Goal: Information Seeking & Learning: Learn about a topic

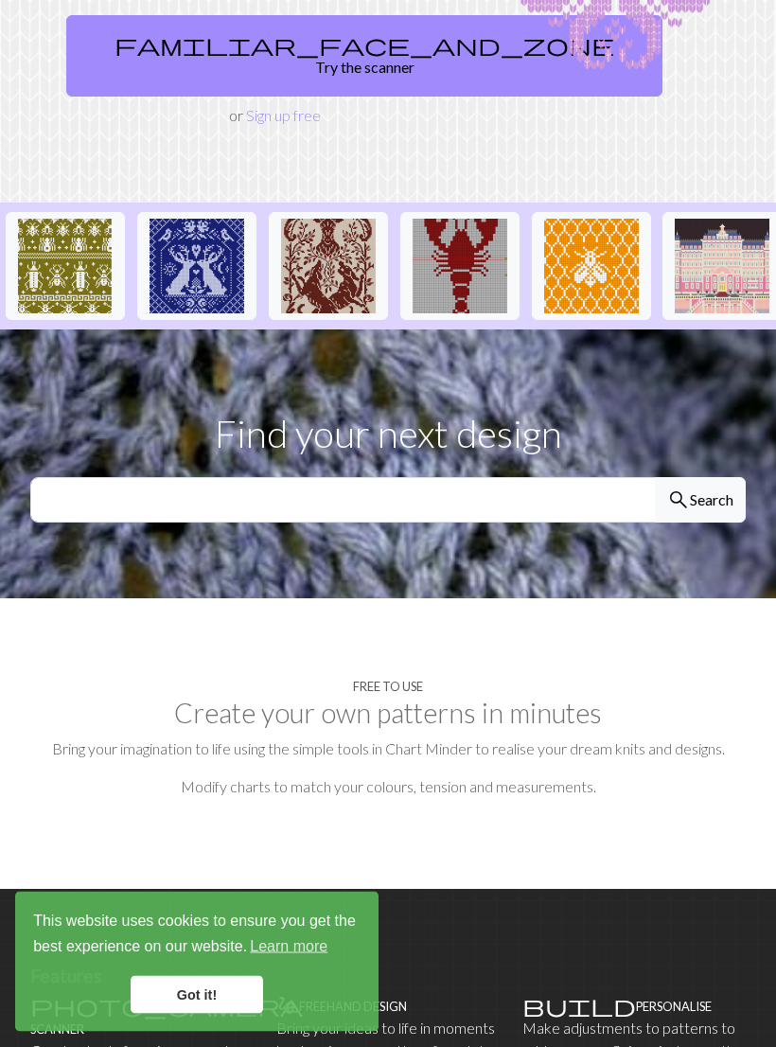
scroll to position [299, 0]
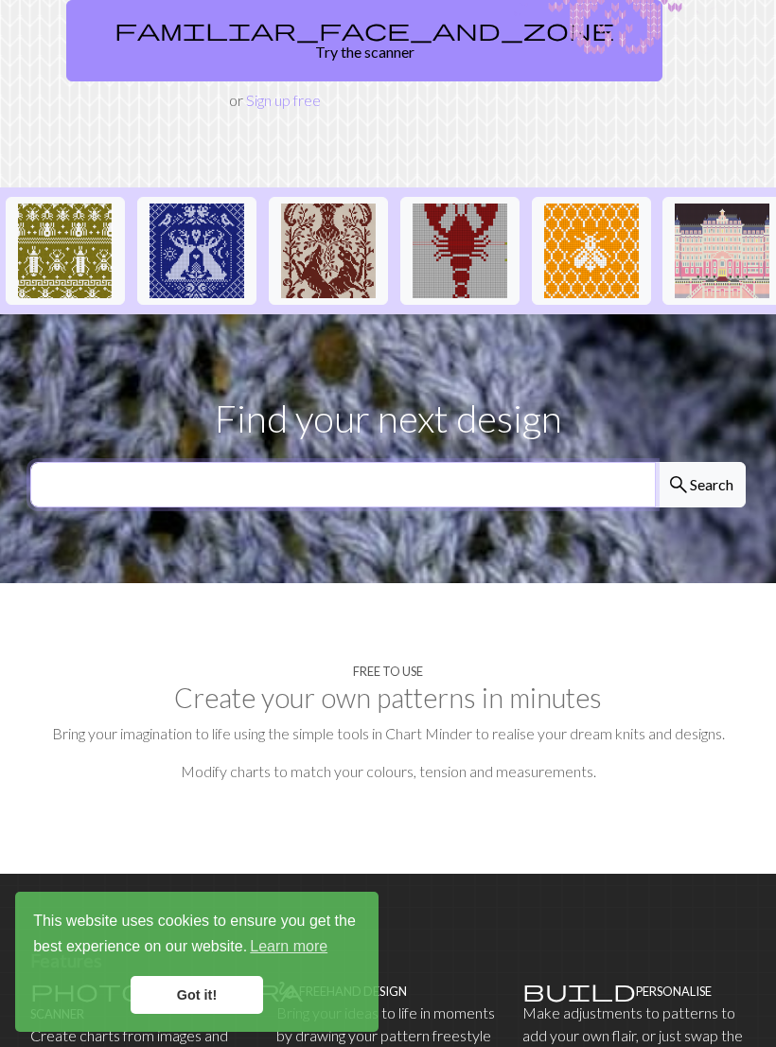
click at [517, 462] on input "text" at bounding box center [343, 484] width 626 height 45
type input "Flower"
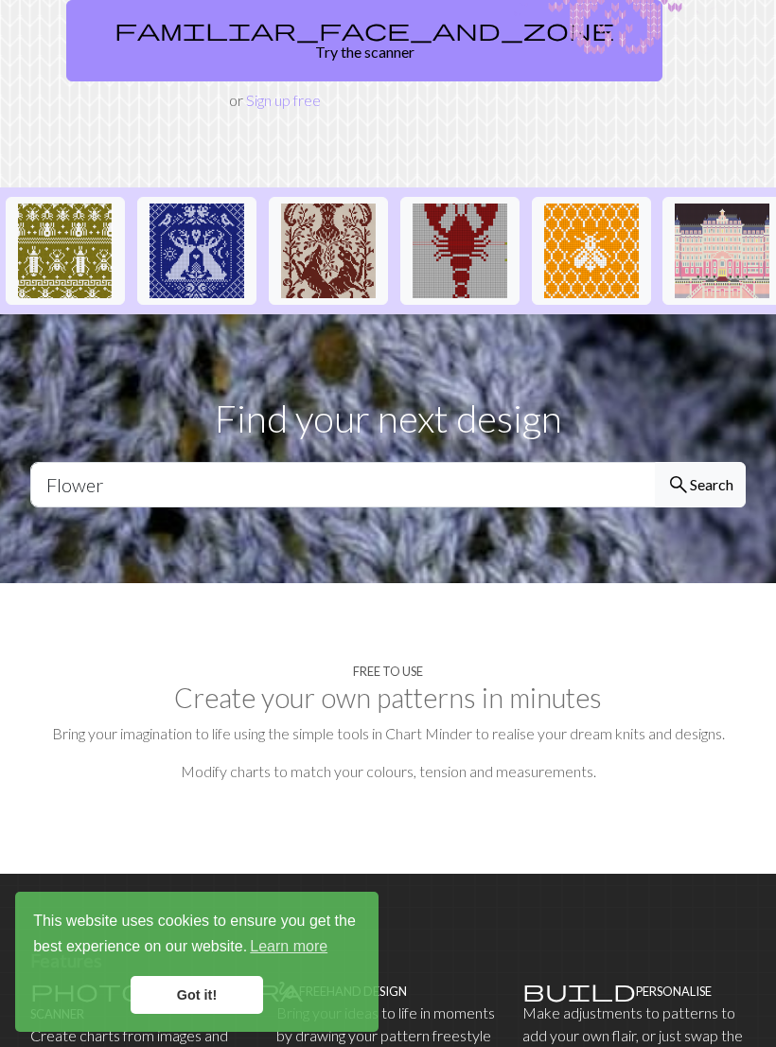
click at [699, 462] on button "search Search" at bounding box center [700, 484] width 91 height 45
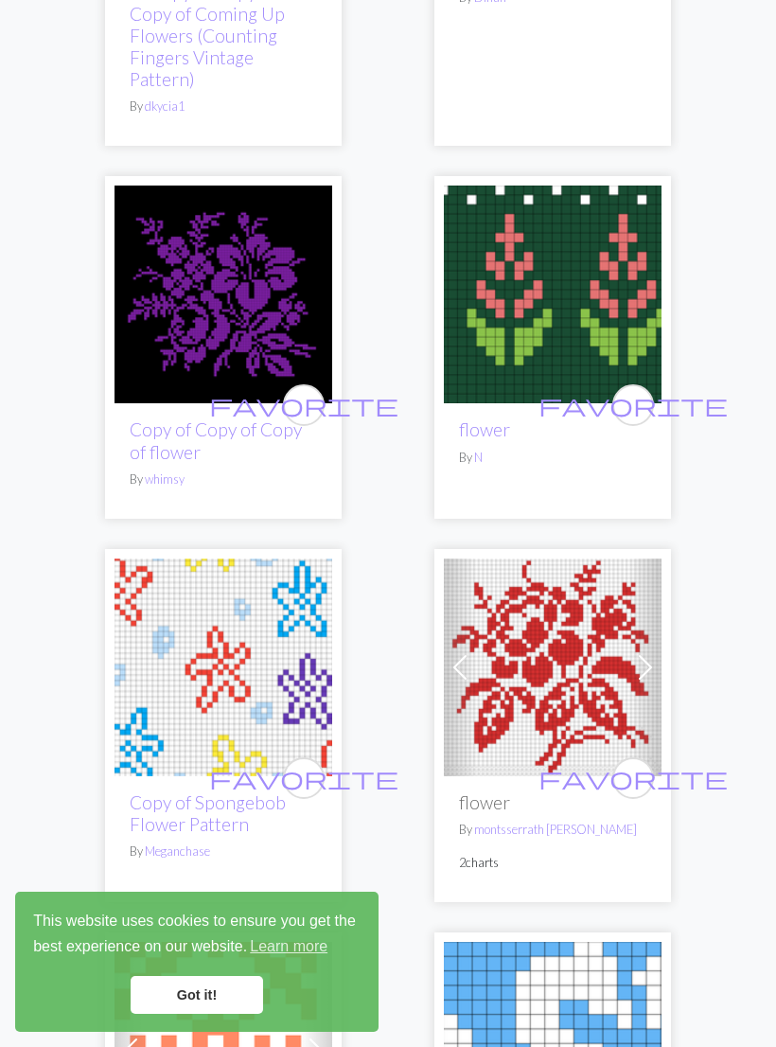
scroll to position [6009, 0]
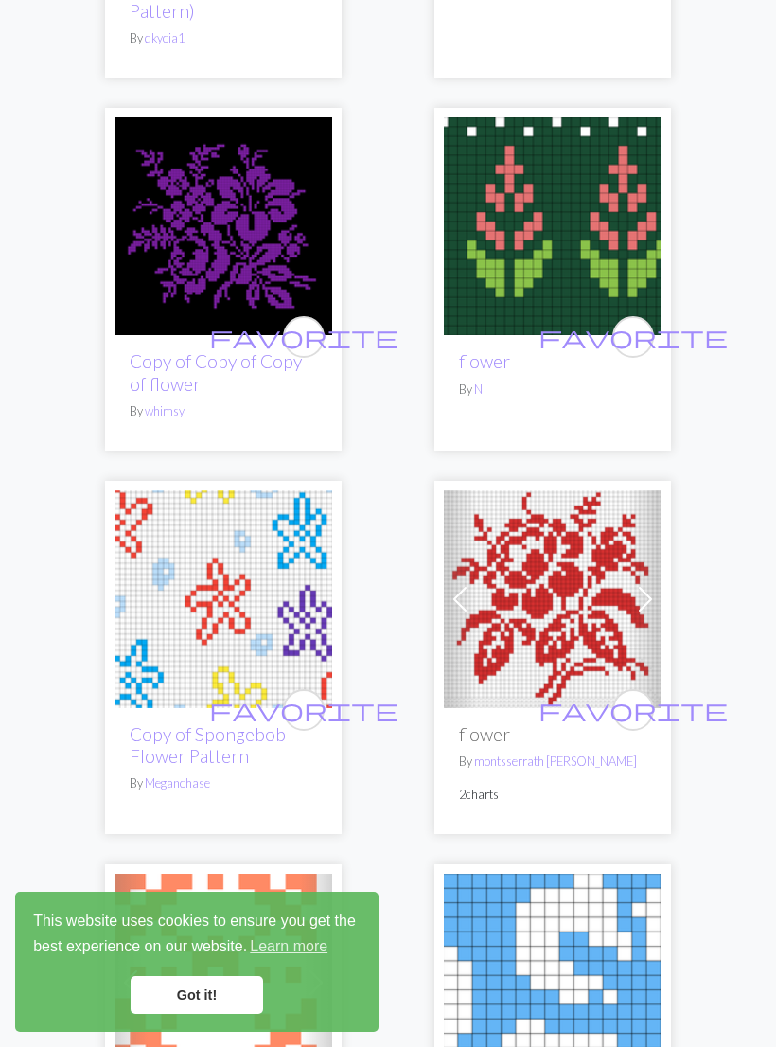
click at [505, 366] on link "flower" at bounding box center [484, 361] width 51 height 22
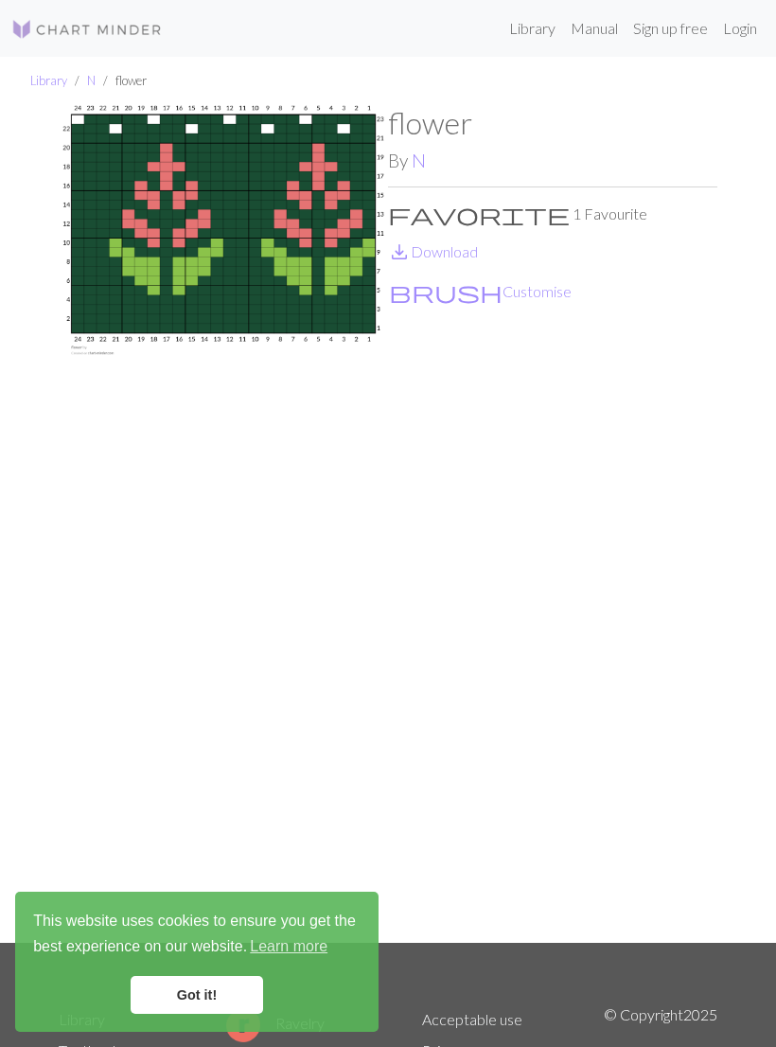
click at [486, 242] on p "save_alt Download" at bounding box center [552, 251] width 329 height 23
click at [468, 248] on link "save_alt Download" at bounding box center [433, 251] width 90 height 18
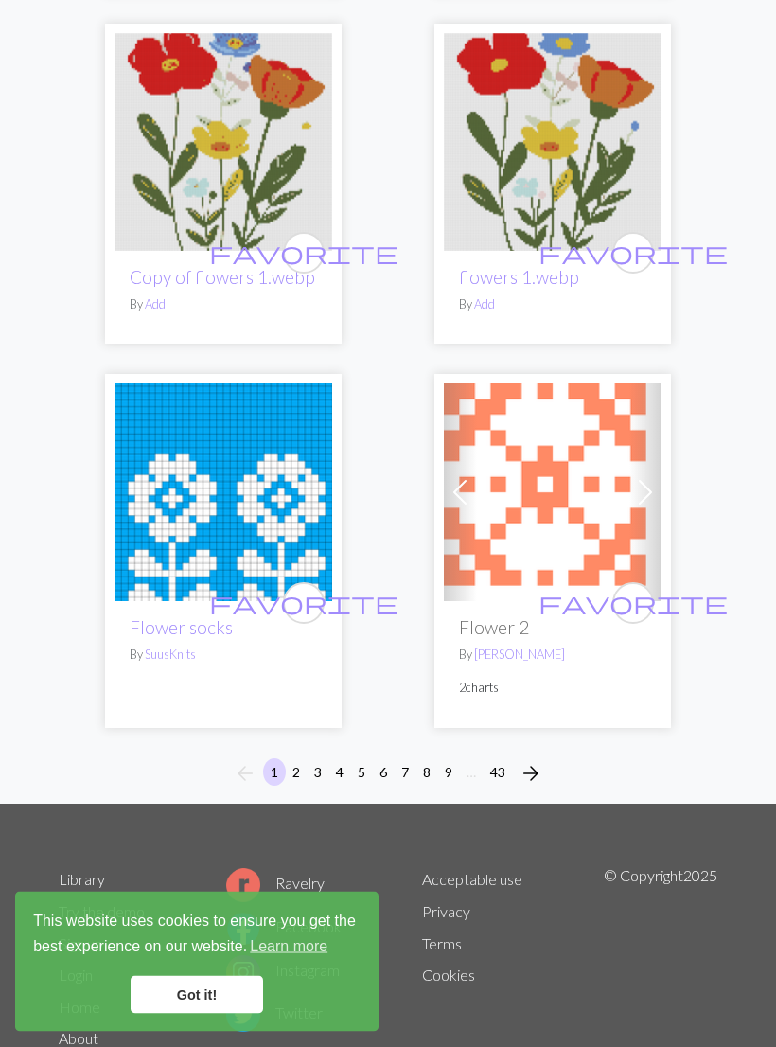
scroll to position [9115, 0]
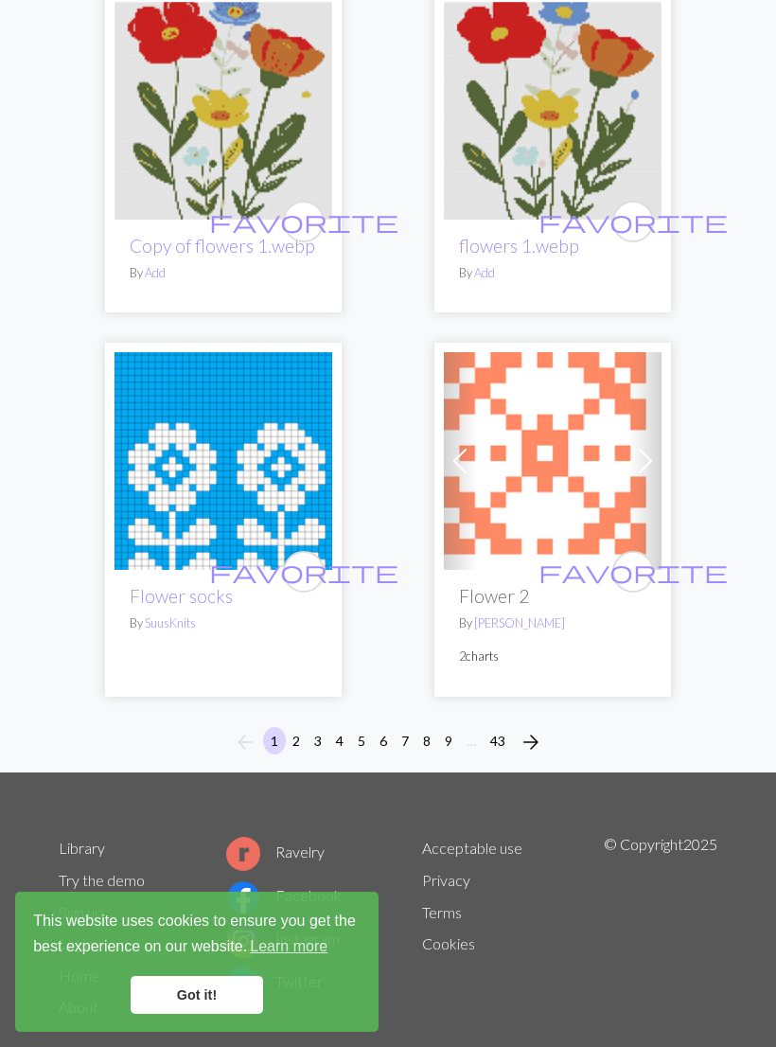
click at [532, 730] on span "arrow_forward" at bounding box center [531, 742] width 23 height 26
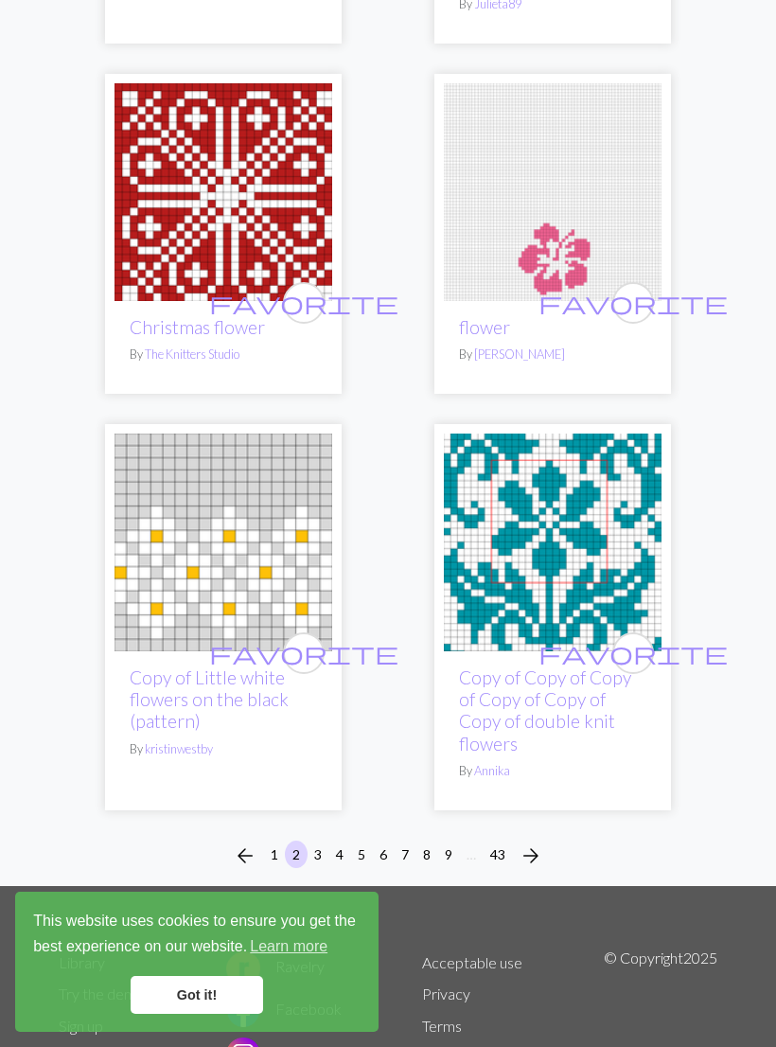
scroll to position [9015, 0]
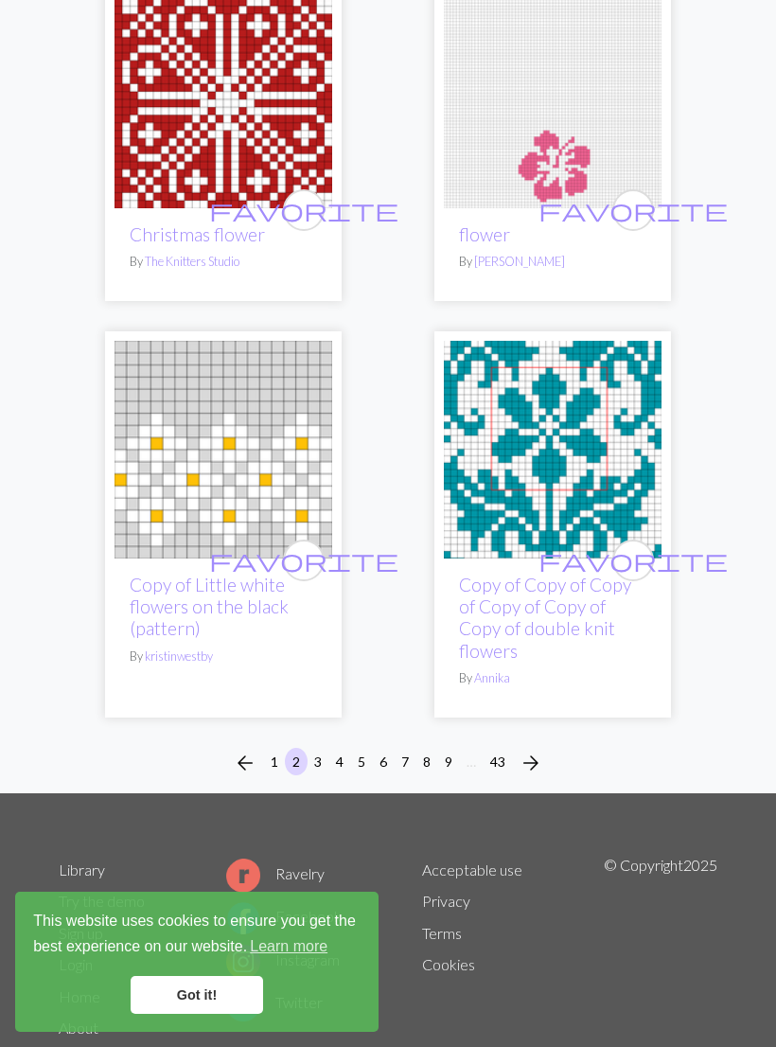
click at [527, 749] on span "arrow_forward" at bounding box center [531, 762] width 23 height 26
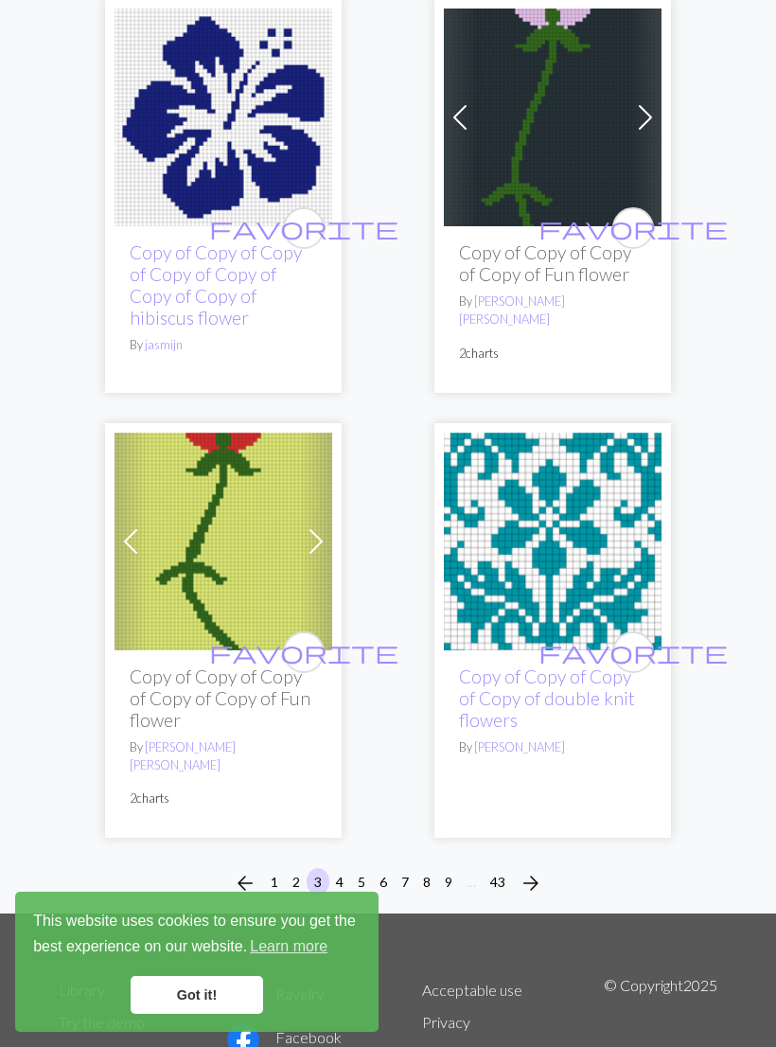
scroll to position [10174, 0]
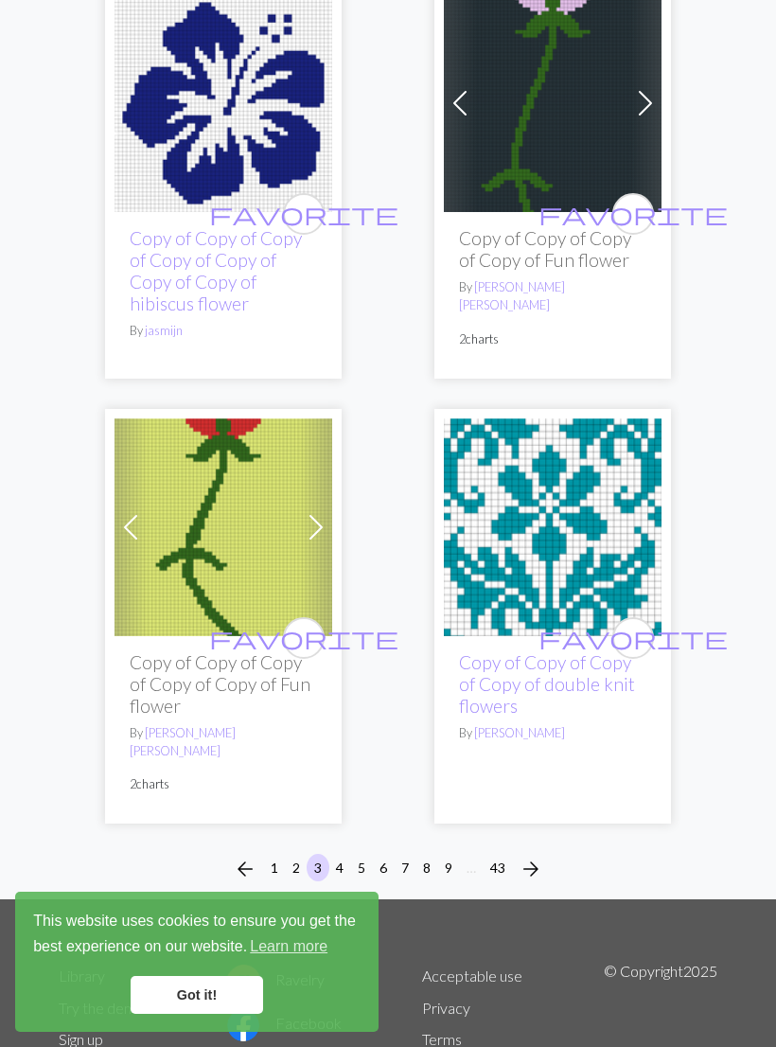
click at [531, 855] on span "arrow_forward" at bounding box center [531, 868] width 23 height 26
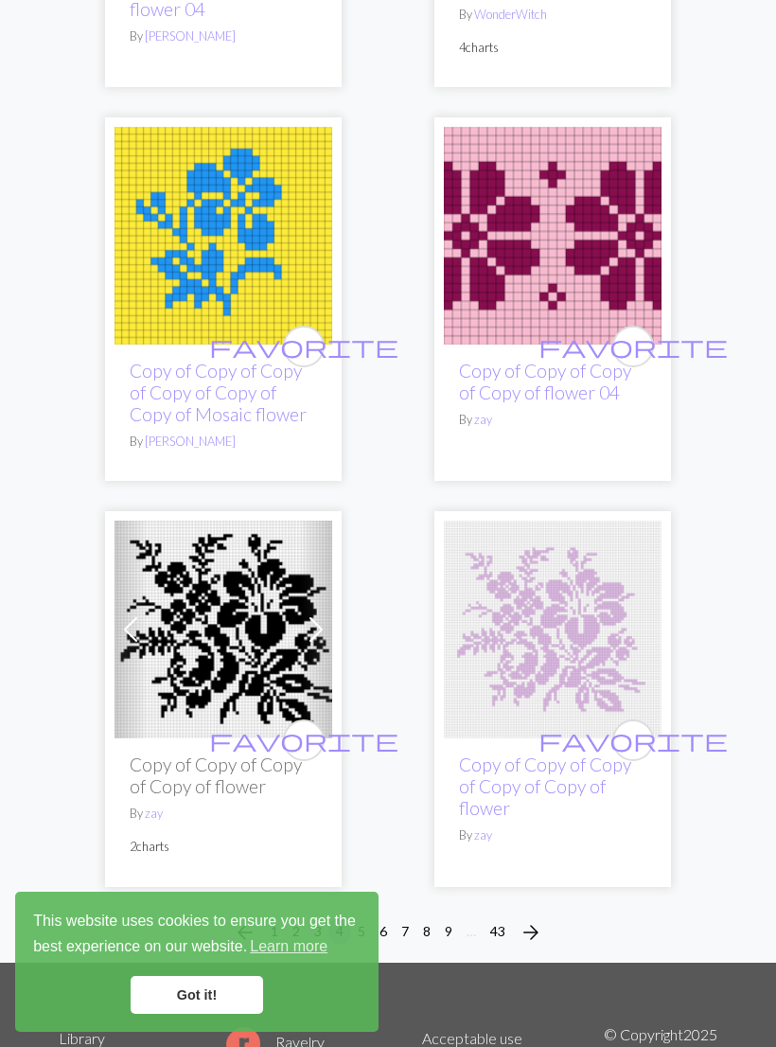
scroll to position [9616, 0]
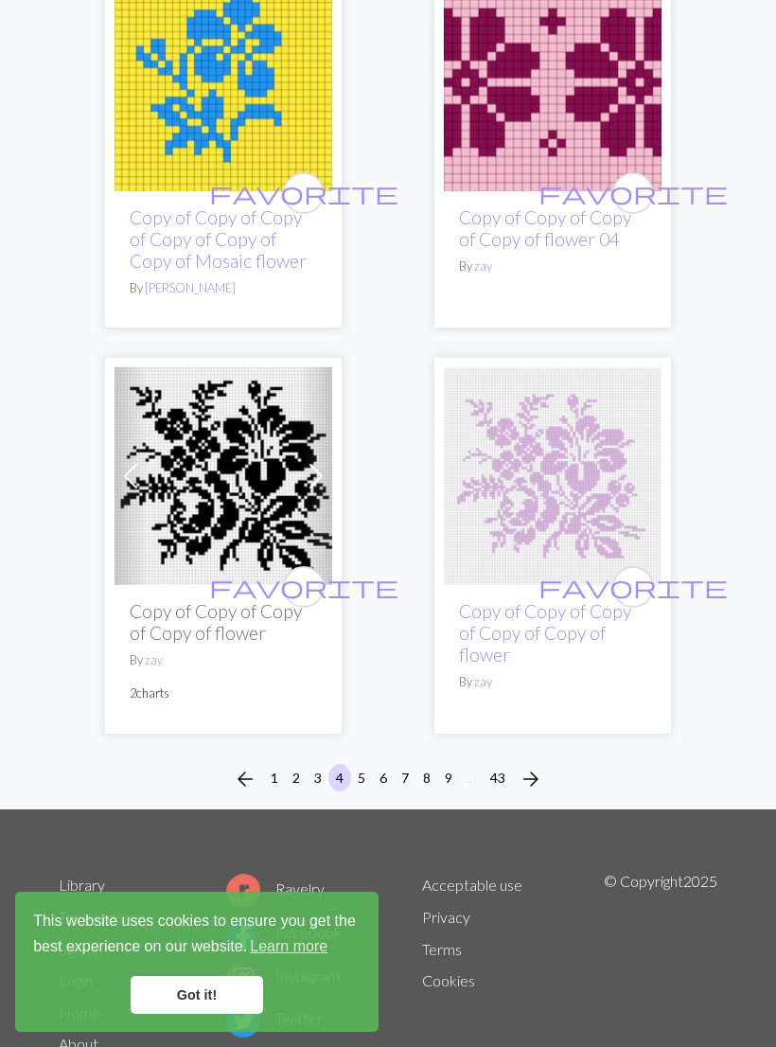
click at [537, 766] on span "arrow_forward" at bounding box center [531, 779] width 23 height 26
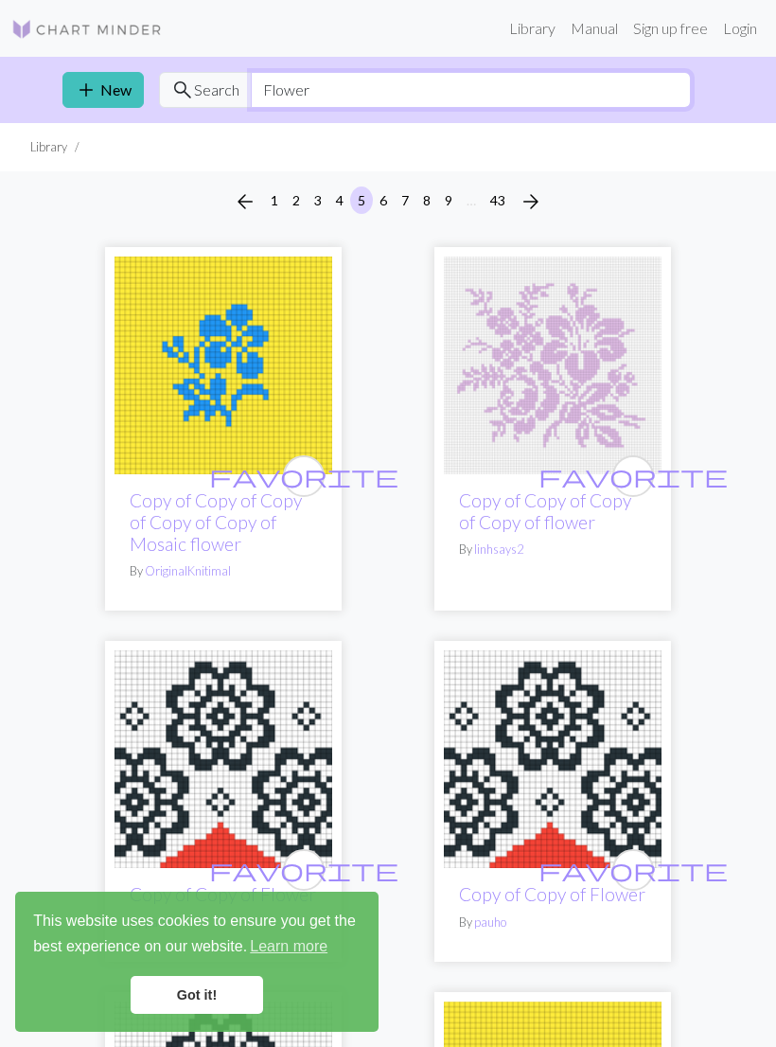
click at [542, 101] on input "Flower" at bounding box center [471, 90] width 440 height 36
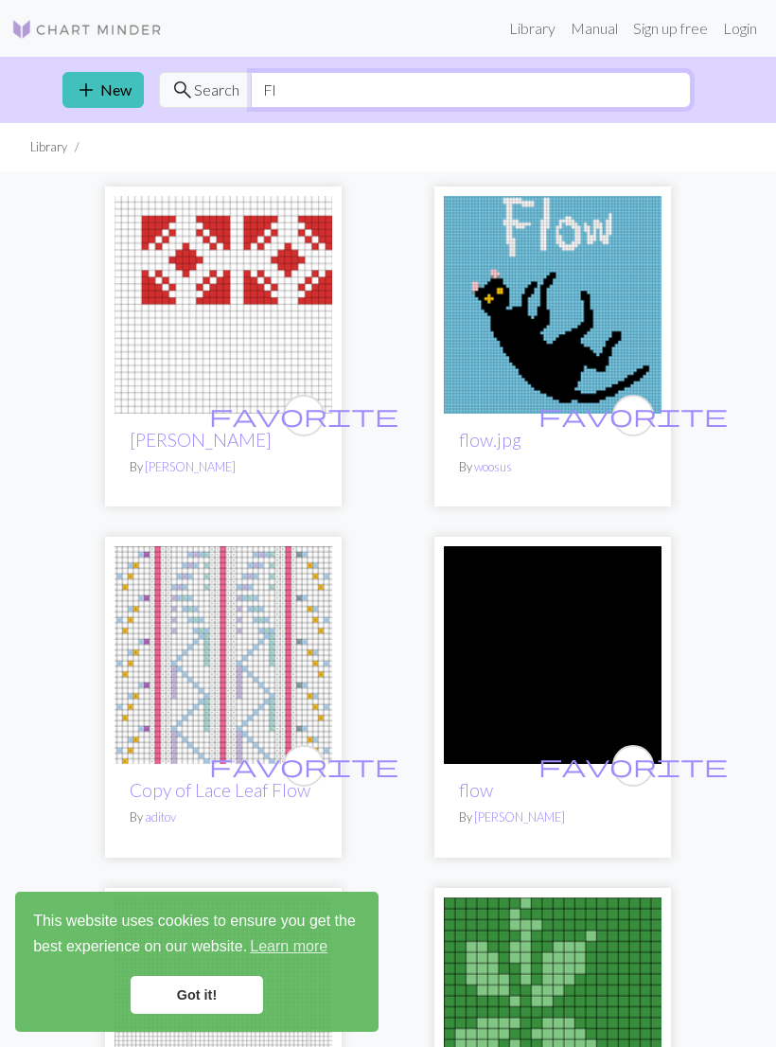
type input "F"
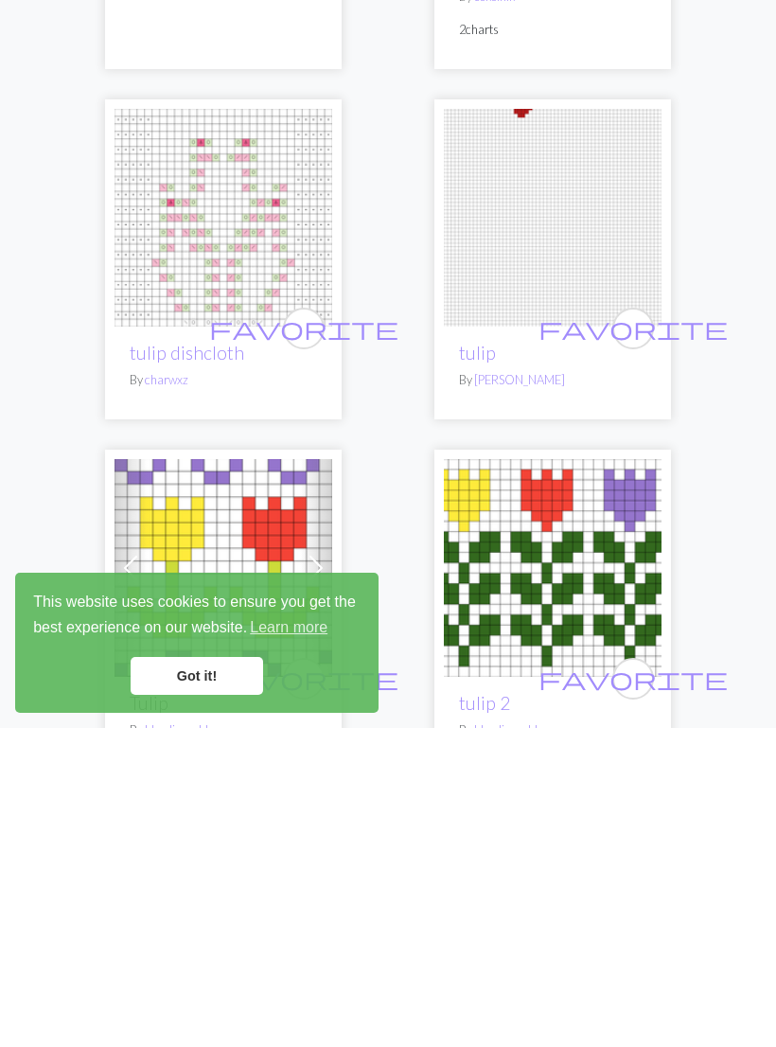
scroll to position [996, 0]
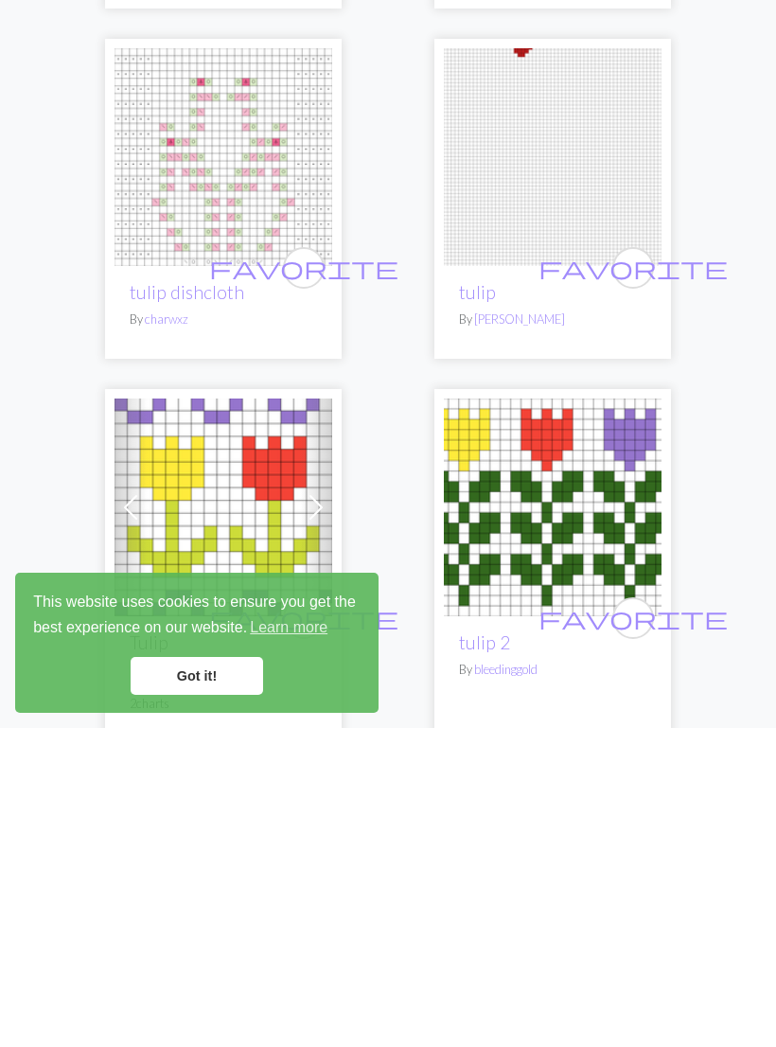
click at [224, 976] on link "Got it!" at bounding box center [197, 995] width 132 height 38
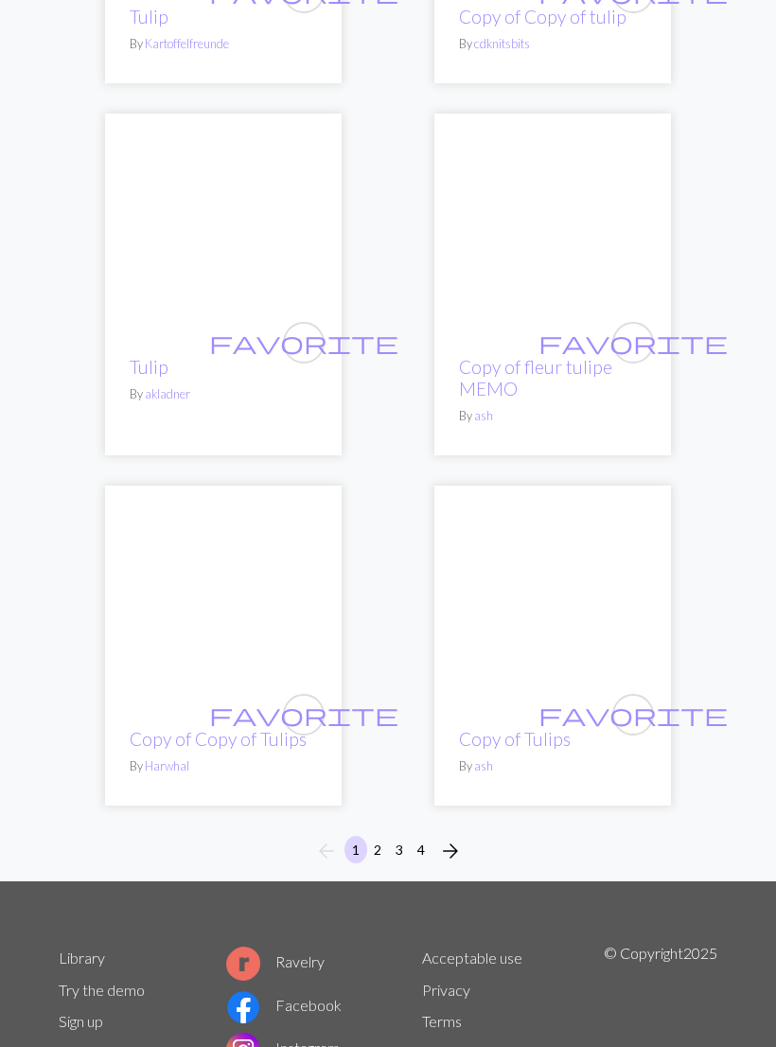
scroll to position [8621, 0]
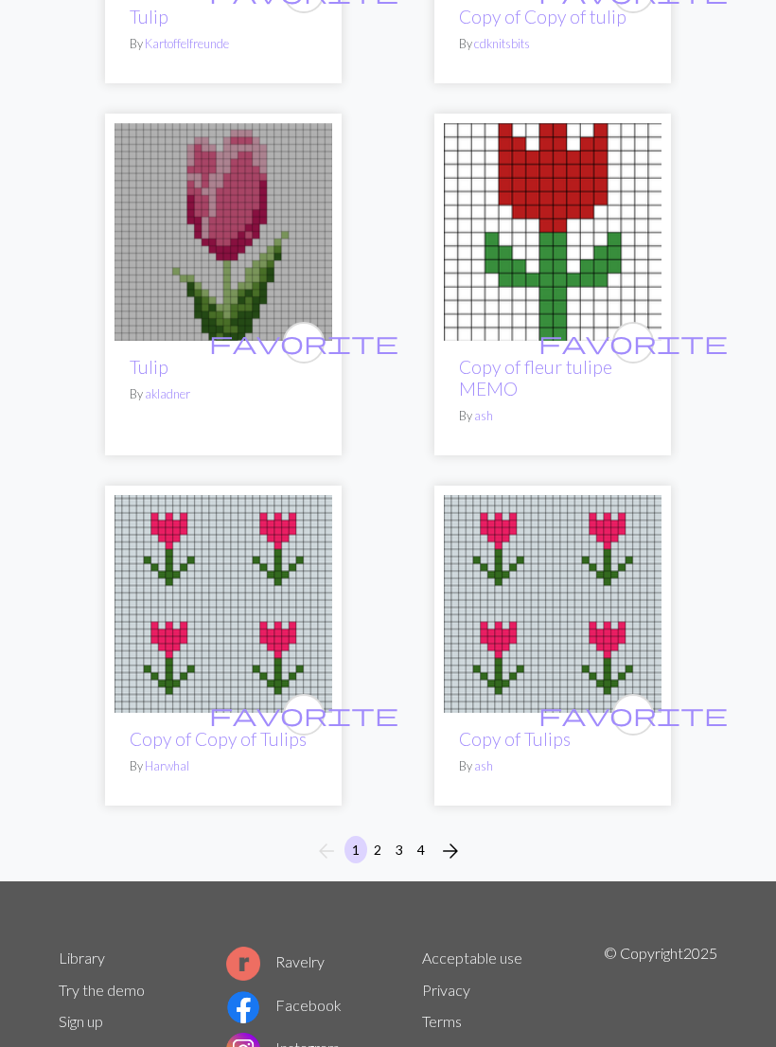
click at [450, 843] on span "arrow_forward" at bounding box center [450, 851] width 23 height 26
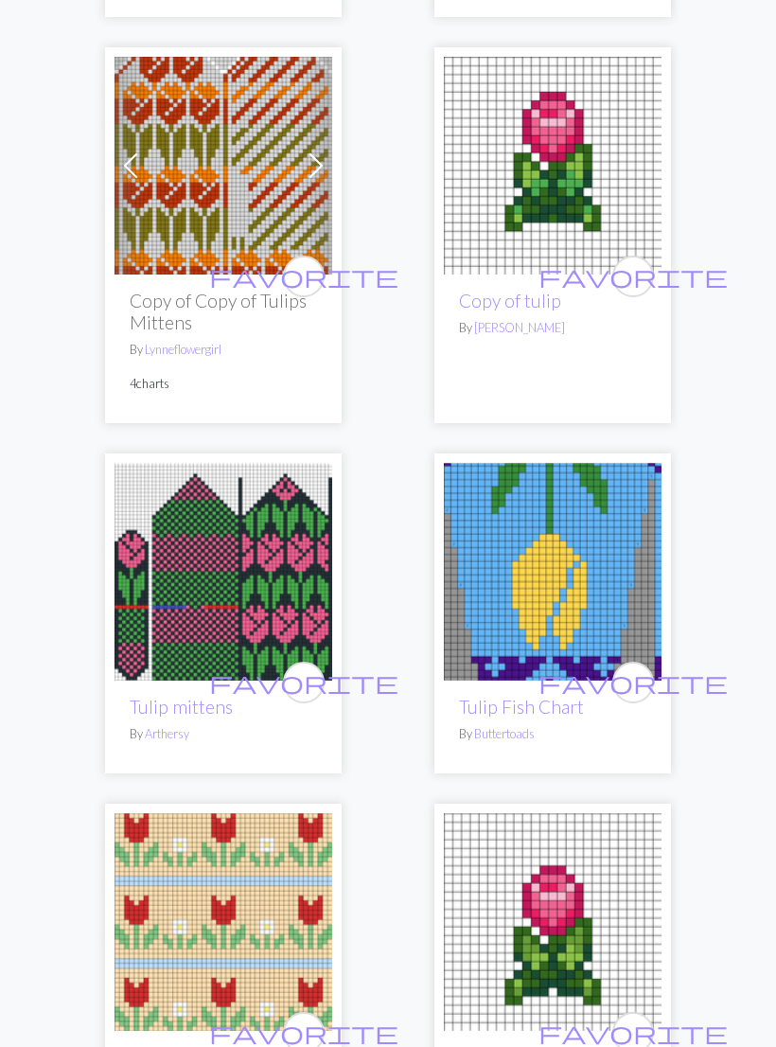
scroll to position [4545, 0]
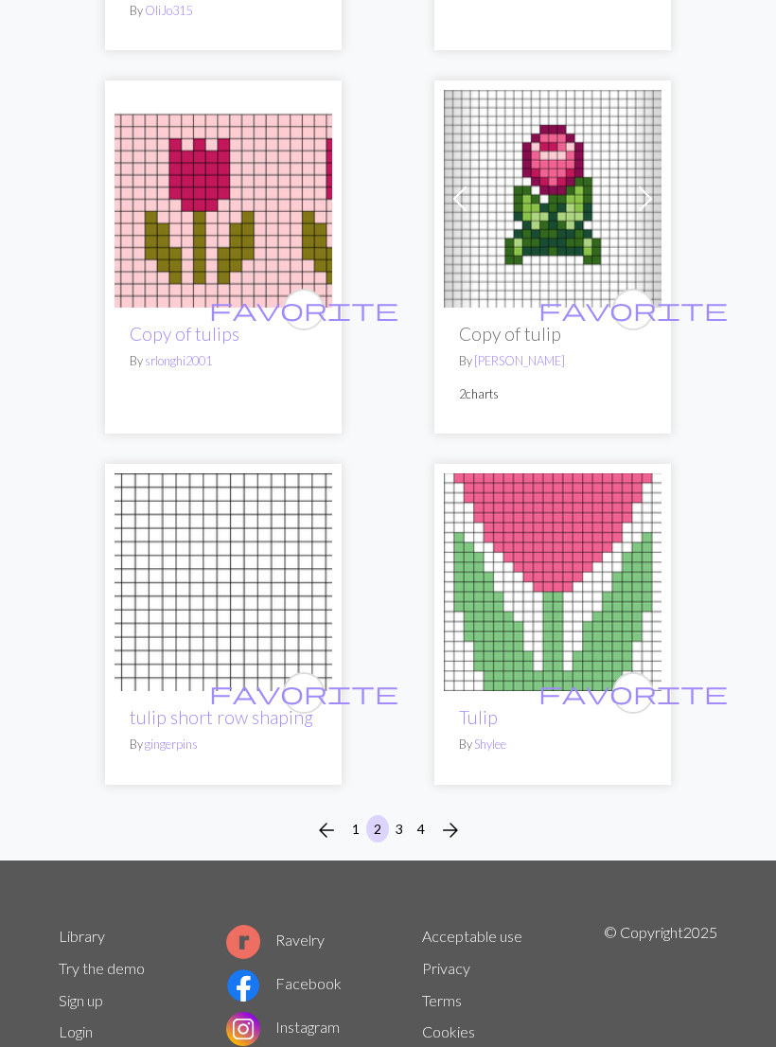
click at [456, 819] on span "arrow_forward" at bounding box center [450, 831] width 23 height 26
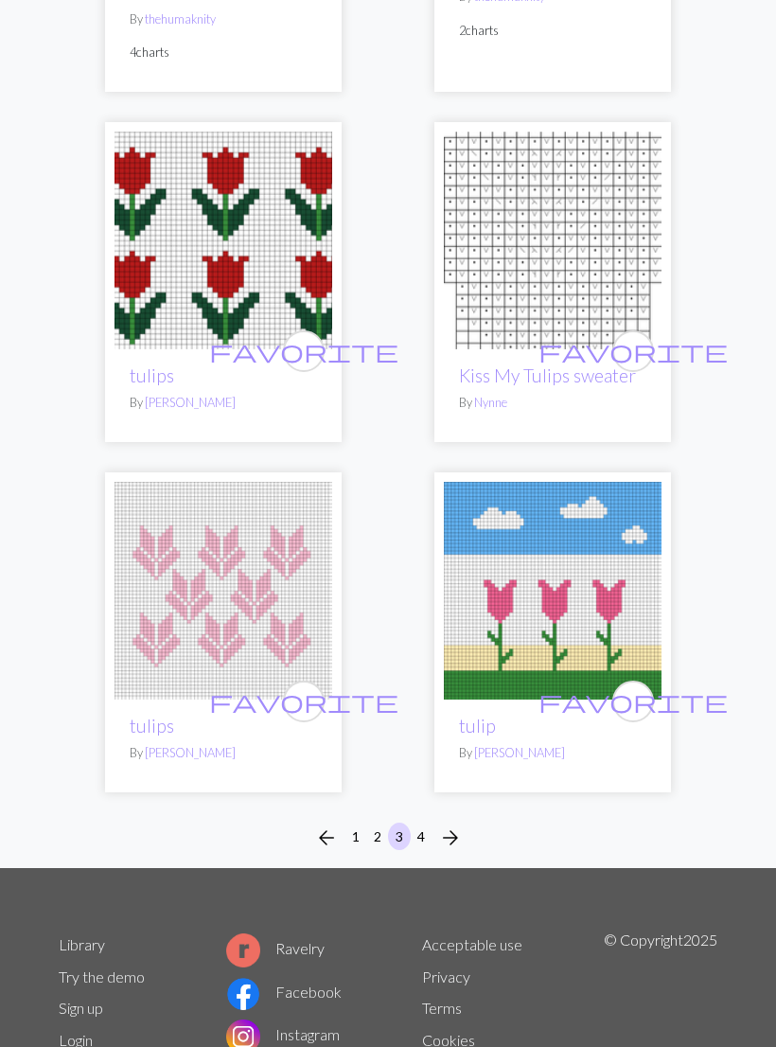
scroll to position [8656, 0]
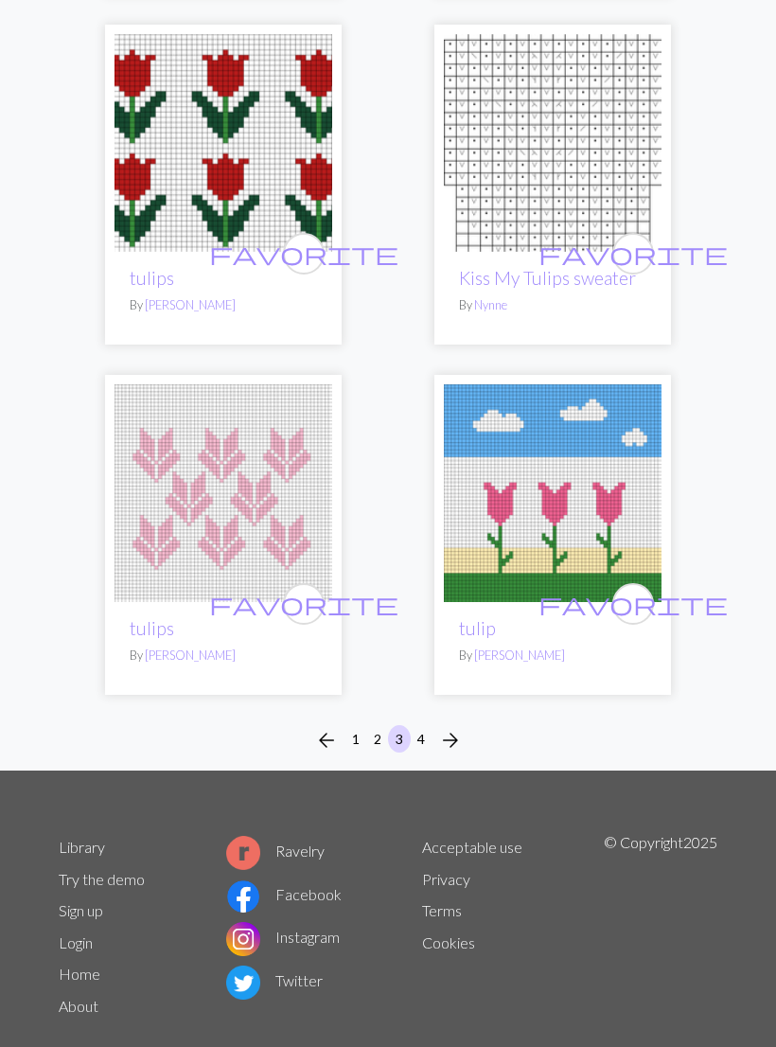
click at [465, 734] on button "arrow_forward" at bounding box center [451, 740] width 38 height 30
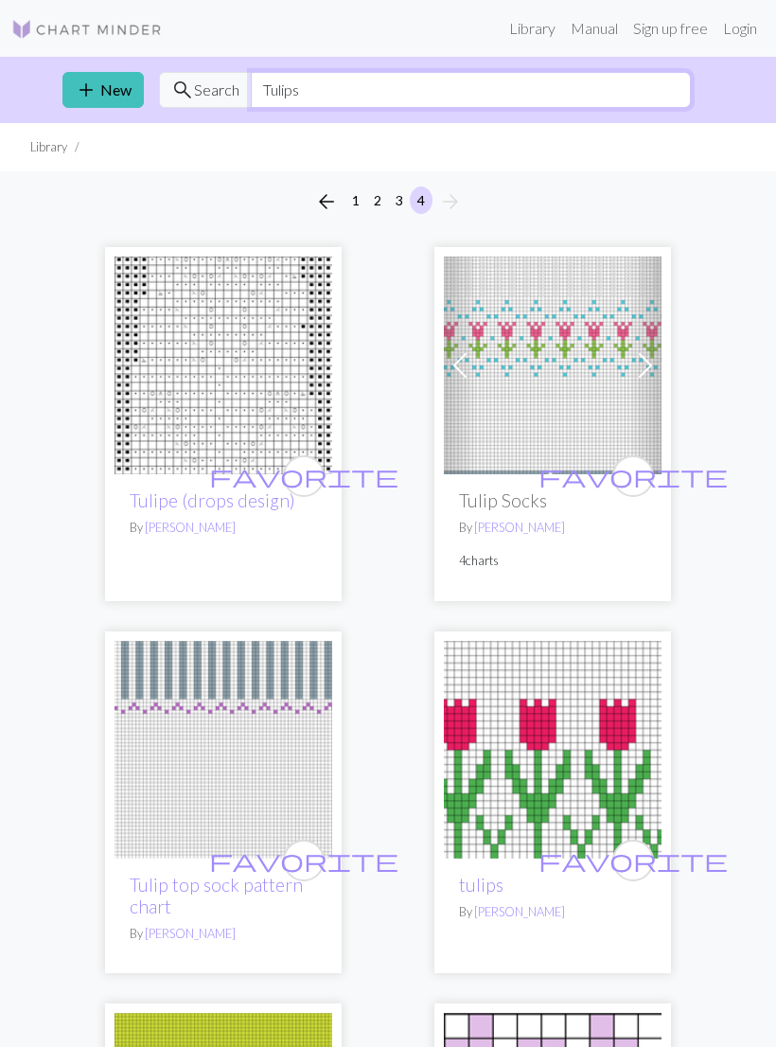
click at [318, 84] on input "Tulips" at bounding box center [471, 90] width 440 height 36
type input "T"
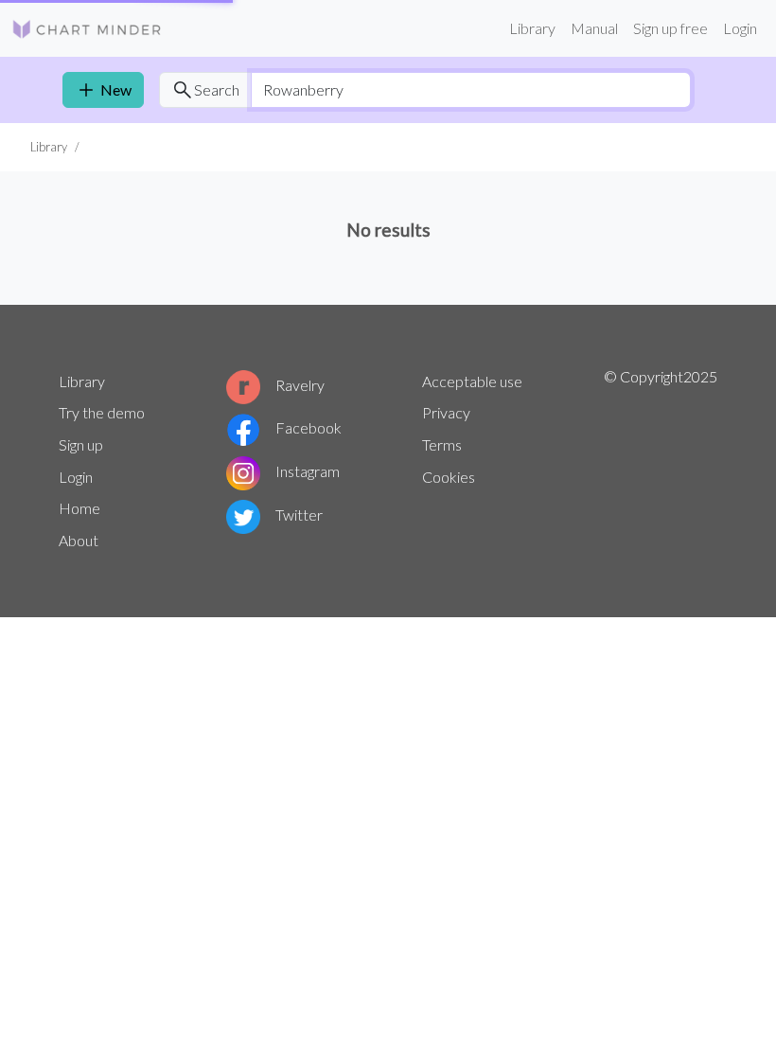
type input "Rowanberry"
